Goal: Transaction & Acquisition: Purchase product/service

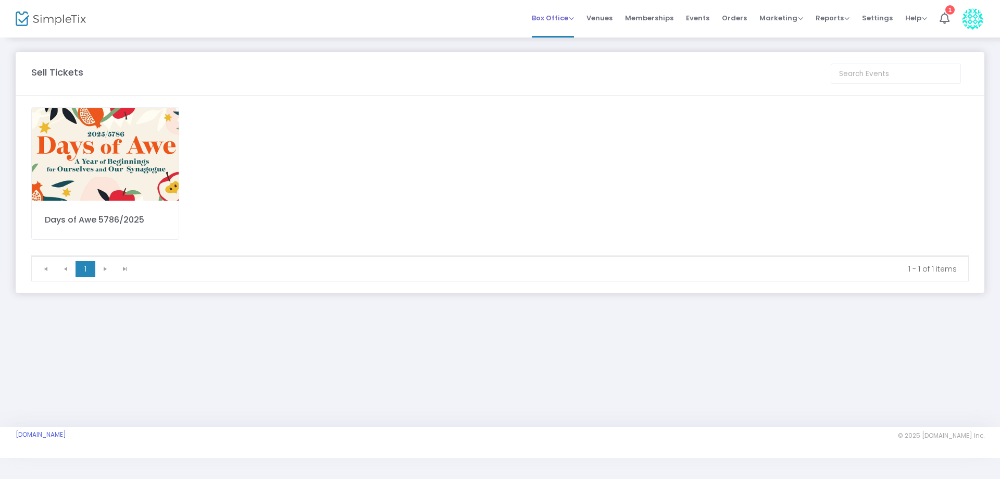
click at [543, 20] on span "Box Office" at bounding box center [553, 18] width 42 height 10
click at [562, 34] on li "Sell Tickets" at bounding box center [569, 35] width 74 height 20
click at [125, 154] on img at bounding box center [105, 154] width 147 height 93
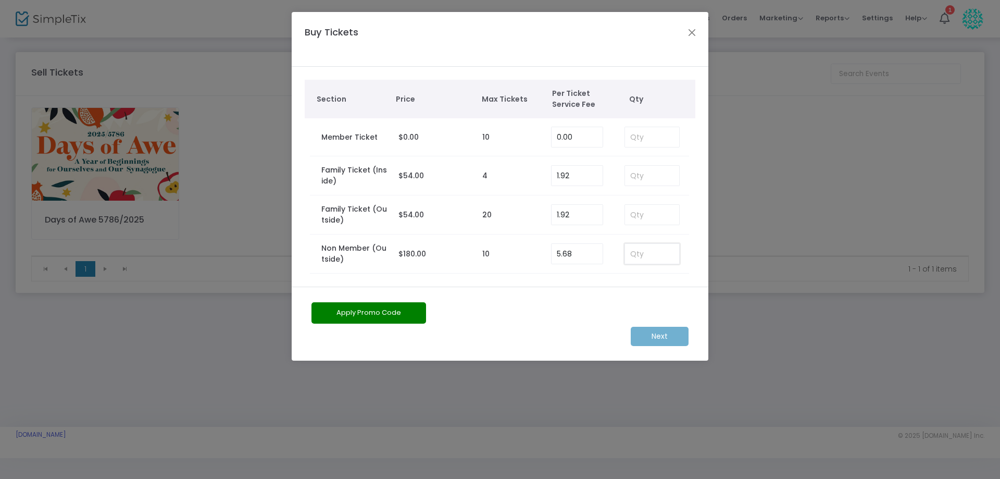
click at [654, 253] on input at bounding box center [652, 254] width 54 height 20
type input "1"
click at [654, 336] on m-button "Next" at bounding box center [660, 336] width 58 height 19
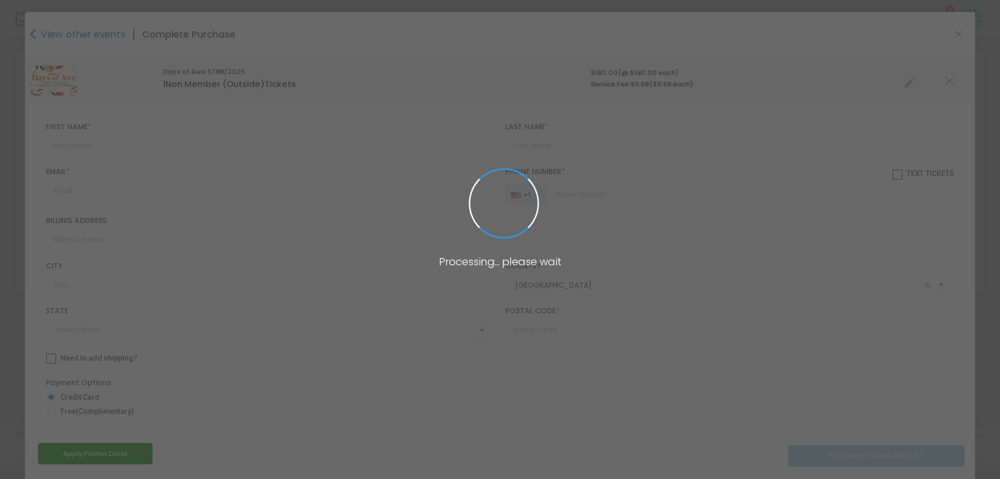
type input "[US_STATE]"
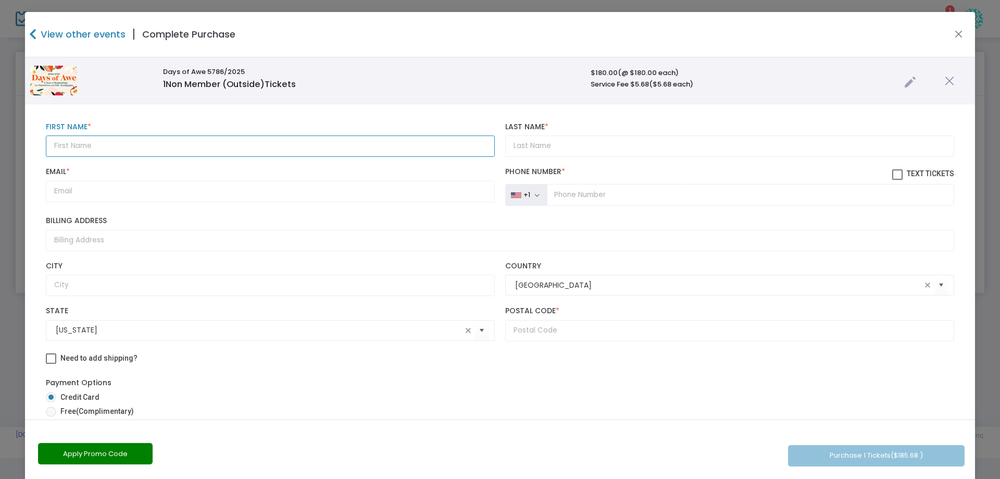
click at [92, 141] on input "text" at bounding box center [270, 145] width 449 height 21
type input "[PERSON_NAME]"
click at [95, 198] on input "Email *" at bounding box center [270, 191] width 449 height 21
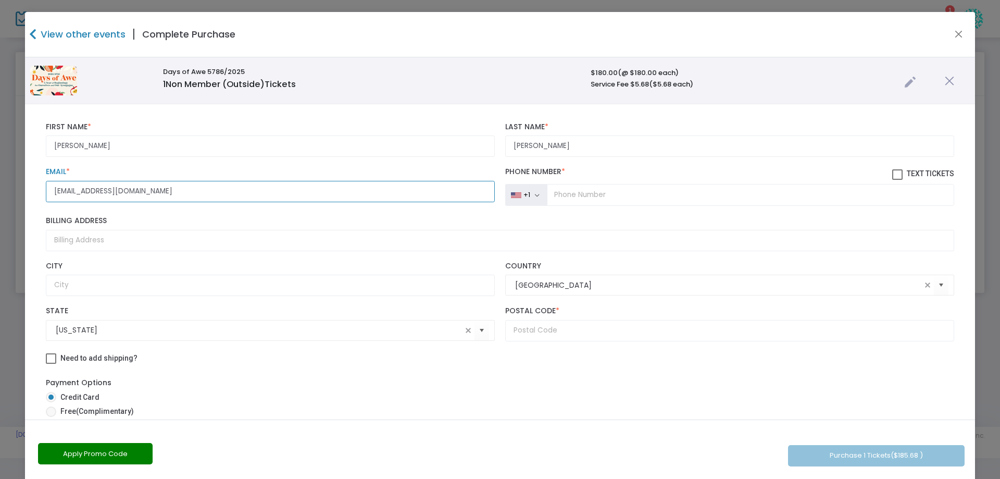
type input "[EMAIL_ADDRESS][DOMAIN_NAME]"
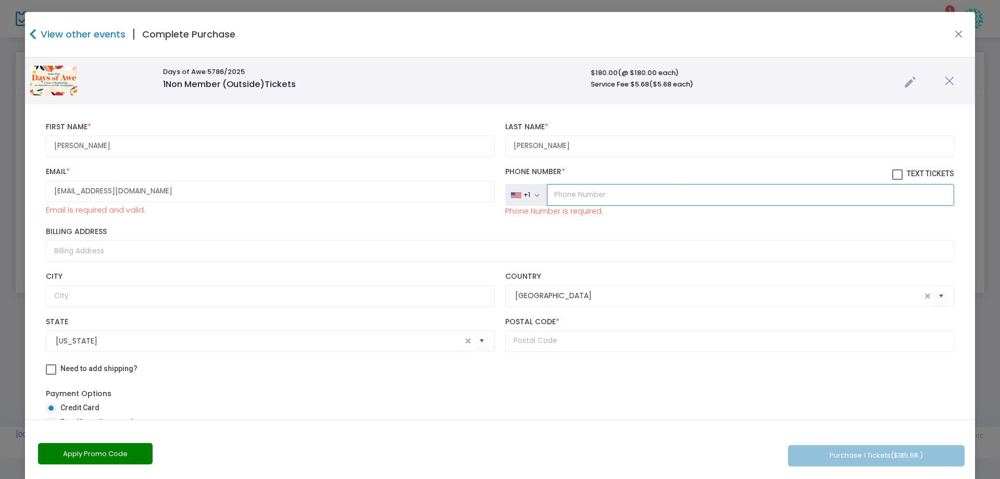
click at [623, 193] on input "tel" at bounding box center [750, 195] width 407 height 22
type input "[PHONE_NUMBER]"
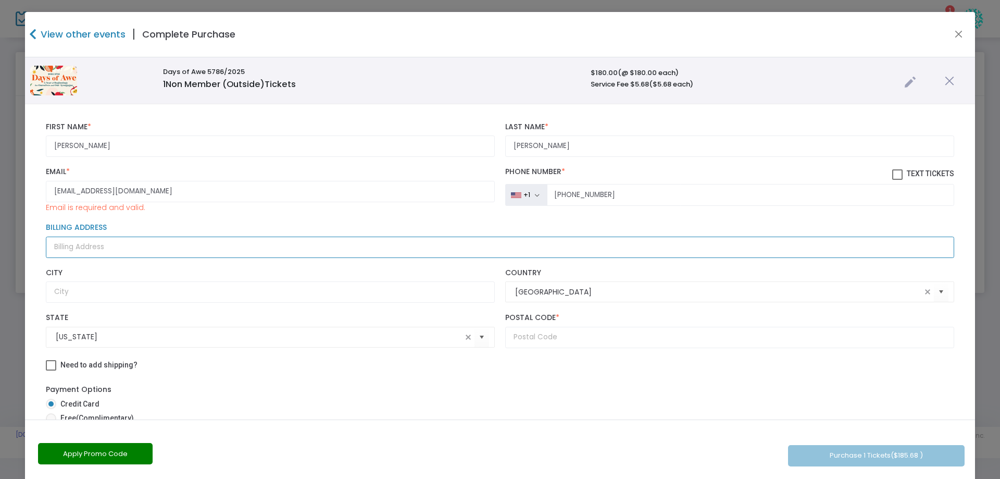
click at [91, 251] on input "Billing Address" at bounding box center [500, 246] width 908 height 21
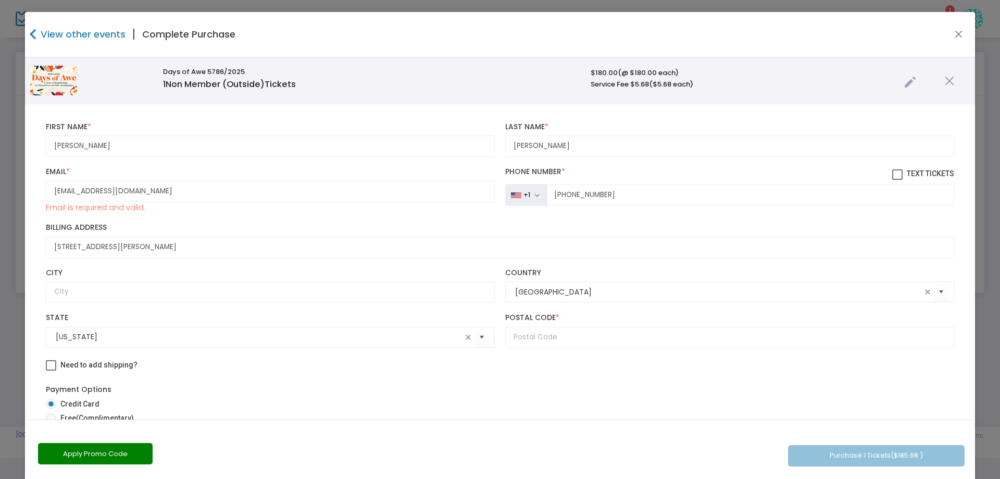
type input "[STREET_ADDRESS][PERSON_NAME]"
type input "[PERSON_NAME][GEOGRAPHIC_DATA]"
type input "11542"
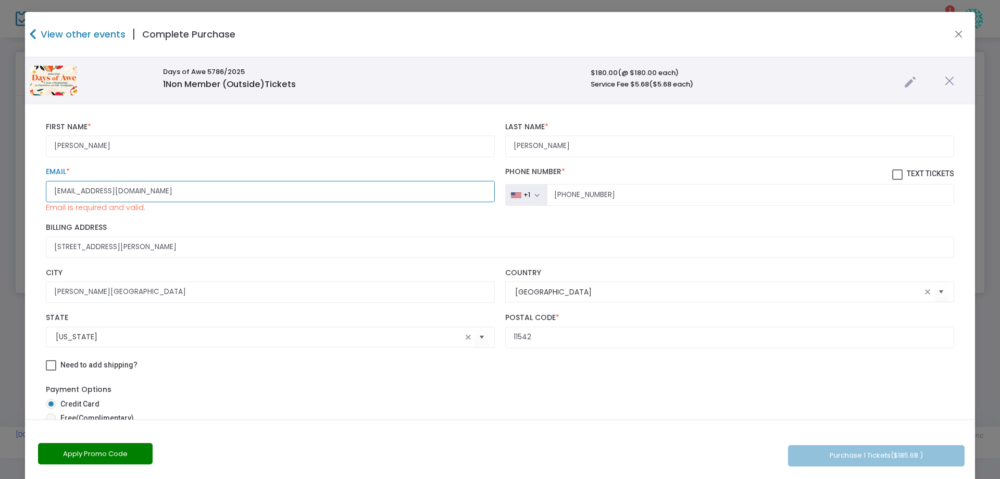
click at [155, 189] on input "[EMAIL_ADDRESS][DOMAIN_NAME]" at bounding box center [270, 191] width 449 height 21
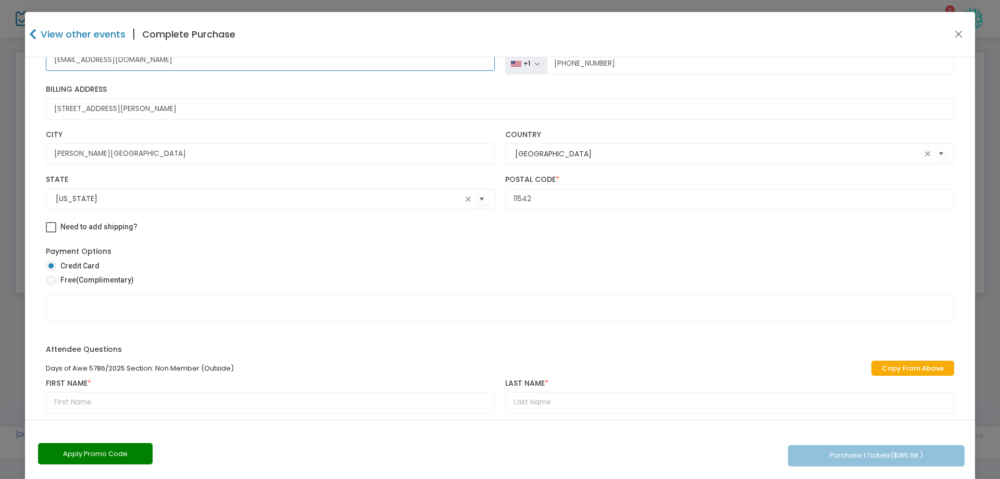
scroll to position [143, 0]
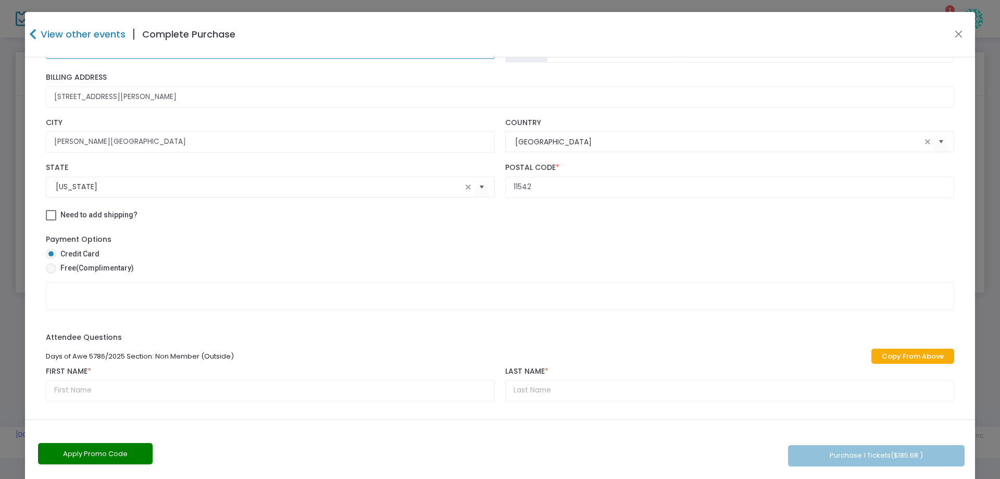
type input "[EMAIL_ADDRESS][DOMAIN_NAME]"
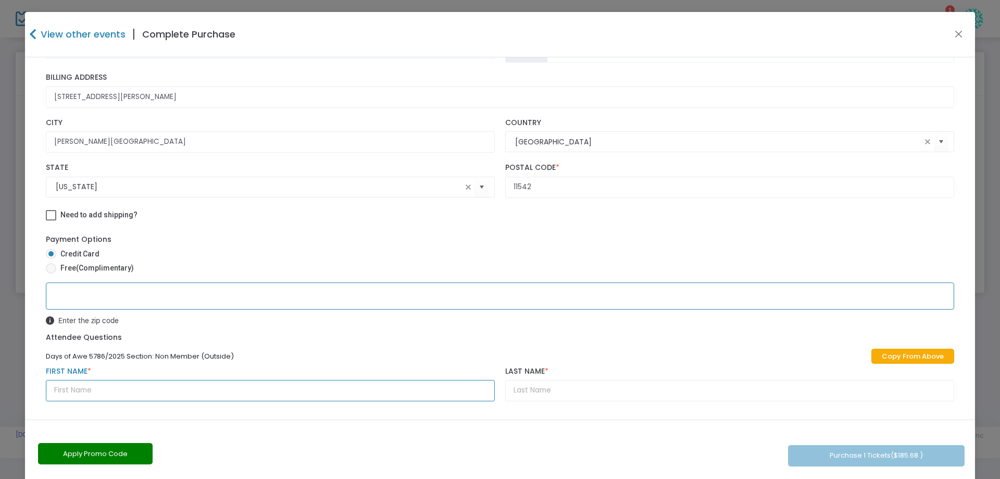
click at [99, 391] on input "text" at bounding box center [270, 390] width 449 height 21
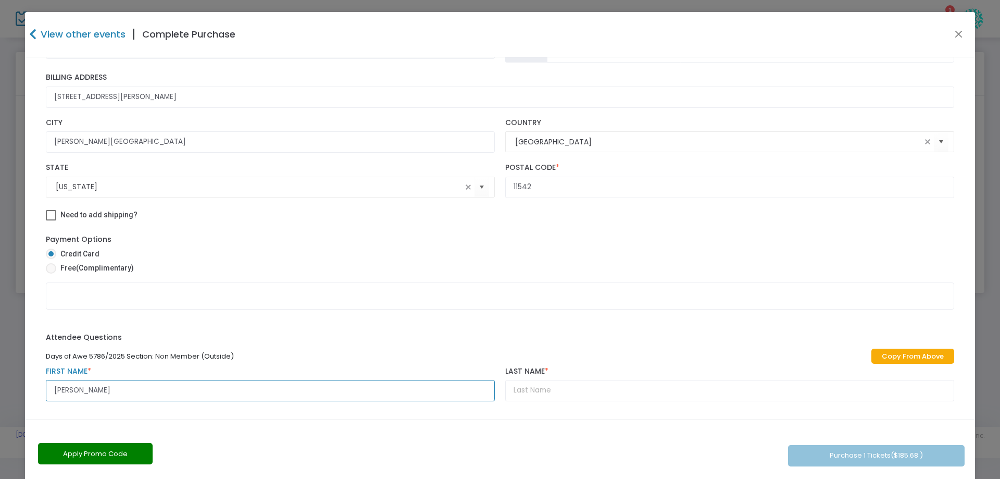
type input "[PERSON_NAME]"
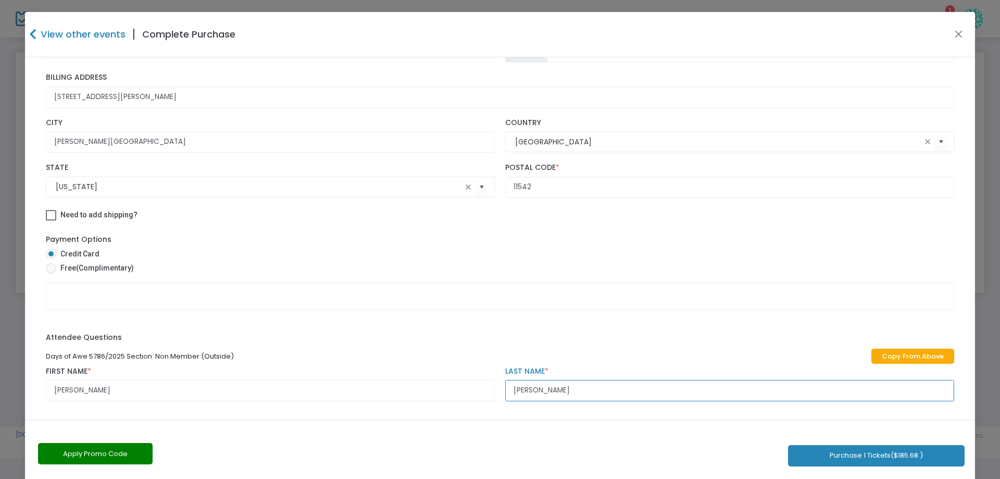
type input "[PERSON_NAME]"
click at [867, 457] on button "Purchase 1 Tickets ($185.68 )" at bounding box center [876, 455] width 177 height 21
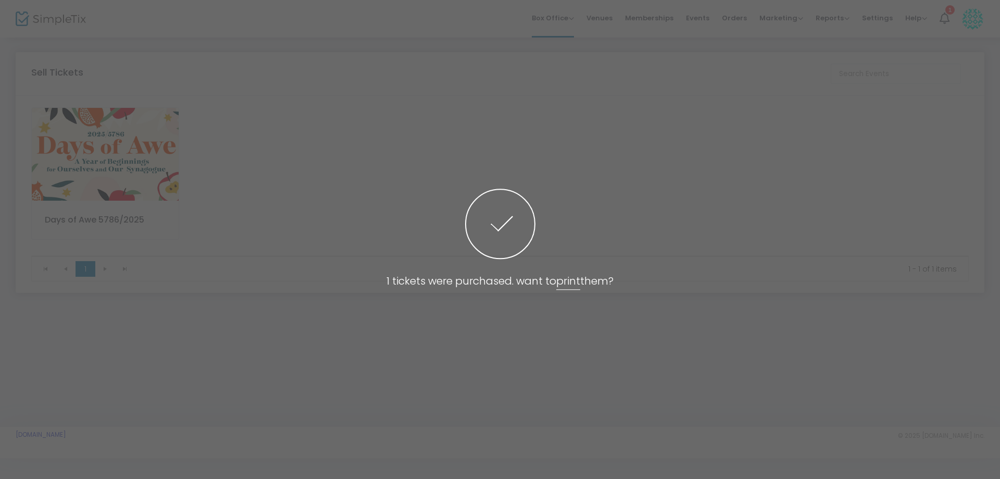
click at [570, 278] on link "print" at bounding box center [568, 281] width 24 height 16
